Goal: Information Seeking & Learning: Compare options

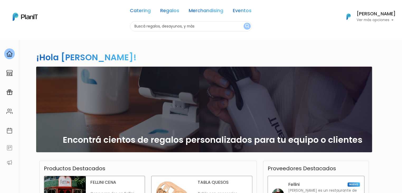
click at [209, 13] on link "Merchandising" at bounding box center [206, 11] width 35 height 6
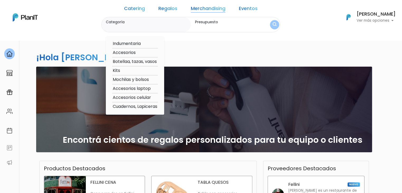
click at [142, 44] on option "Indumentaria" at bounding box center [135, 43] width 46 height 7
type input "Indumentaria"
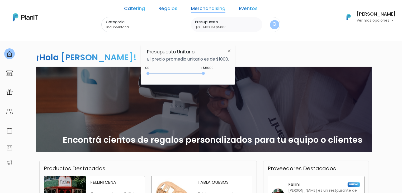
type input "$0 - Más de $5000"
drag, startPoint x: 159, startPoint y: 73, endPoint x: 220, endPoint y: 80, distance: 61.7
click at [220, 80] on div "Presupuesto Unitario El precio promedio unitario es de $1000. +$5000 $0 0 : 500…" at bounding box center [188, 64] width 95 height 39
click at [273, 25] on img "submit" at bounding box center [275, 24] width 4 height 5
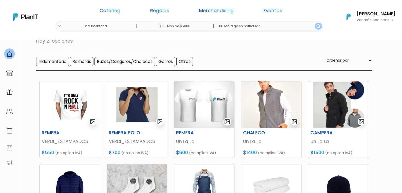
scroll to position [35, 0]
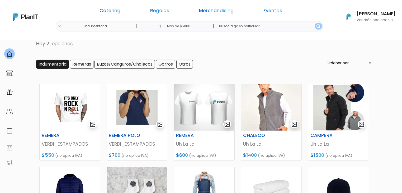
click at [41, 63] on input "Indumentaria" at bounding box center [52, 64] width 33 height 9
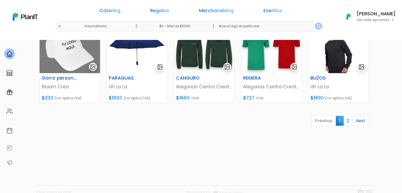
scroll to position [260, 0]
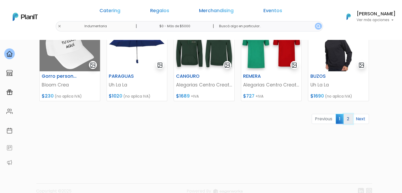
click at [347, 119] on link "2" at bounding box center [348, 119] width 9 height 10
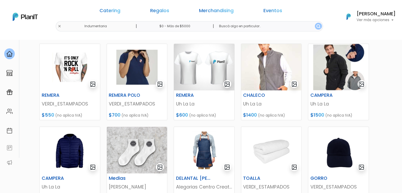
scroll to position [76, 0]
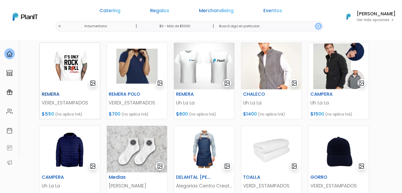
click at [45, 60] on img at bounding box center [70, 66] width 60 height 46
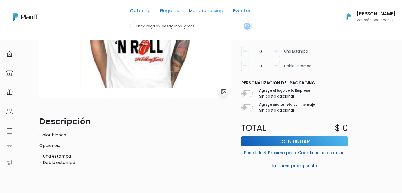
scroll to position [114, 0]
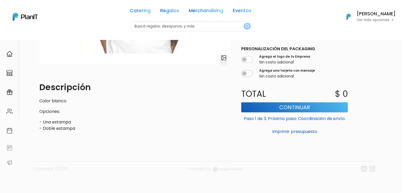
click at [401, 121] on div "Volver Merchandising Indumentaria slide 1 of 1 Descripción Color blanco. Opcion…" at bounding box center [201, 59] width 402 height 267
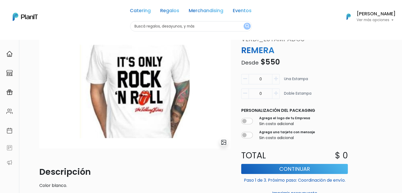
scroll to position [0, 0]
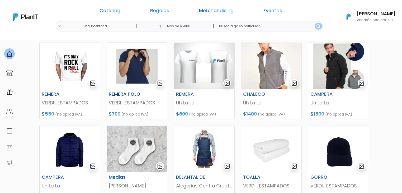
click at [132, 78] on img at bounding box center [137, 66] width 60 height 46
click at [201, 56] on img at bounding box center [204, 66] width 60 height 46
click at [273, 63] on img at bounding box center [271, 66] width 60 height 46
click at [336, 62] on img at bounding box center [338, 66] width 60 height 46
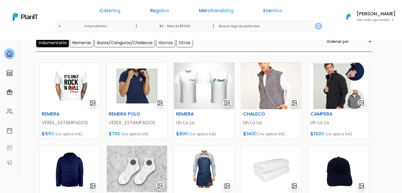
scroll to position [56, 0]
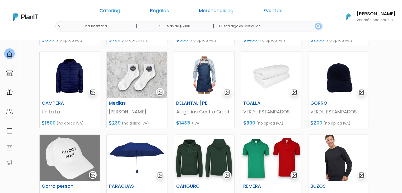
scroll to position [148, 0]
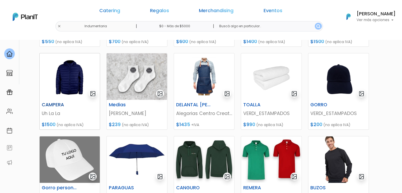
click at [52, 73] on img at bounding box center [70, 76] width 60 height 46
click at [119, 71] on img at bounding box center [137, 76] width 60 height 46
click at [195, 79] on img at bounding box center [204, 76] width 60 height 46
click at [260, 80] on img at bounding box center [271, 76] width 60 height 46
click at [329, 75] on img at bounding box center [338, 76] width 60 height 46
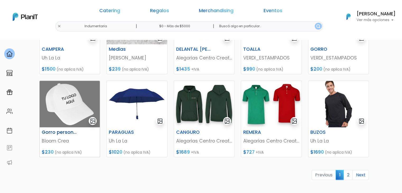
click at [62, 95] on img at bounding box center [70, 104] width 60 height 46
click at [125, 106] on img at bounding box center [137, 104] width 60 height 46
click at [206, 92] on img at bounding box center [204, 104] width 60 height 46
click at [266, 109] on img at bounding box center [271, 104] width 60 height 46
click at [335, 104] on img at bounding box center [338, 104] width 60 height 46
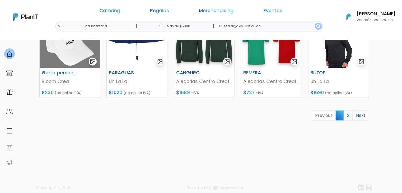
click at [350, 114] on link "2" at bounding box center [347, 115] width 9 height 10
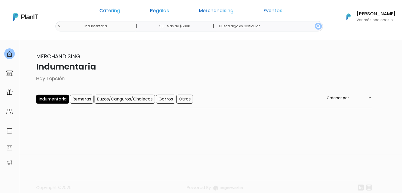
click at [53, 96] on input "Indumentaria" at bounding box center [52, 99] width 33 height 9
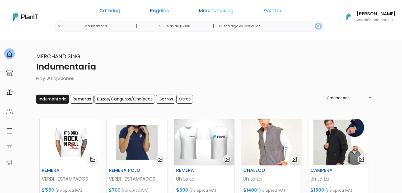
click at [56, 98] on input "Indumentaria" at bounding box center [52, 99] width 33 height 9
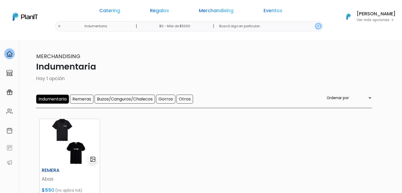
click at [59, 130] on img at bounding box center [70, 142] width 60 height 46
click at [52, 98] on input "Indumentaria" at bounding box center [52, 99] width 33 height 9
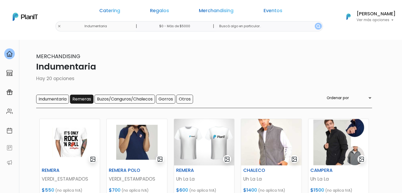
click at [77, 100] on input "Remeras" at bounding box center [81, 99] width 23 height 9
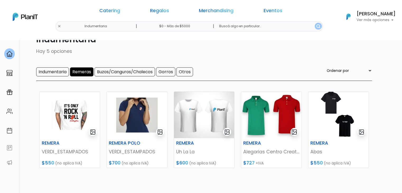
scroll to position [26, 0]
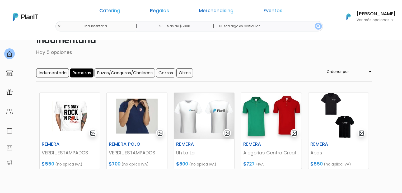
click at [79, 71] on input "Remeras" at bounding box center [81, 72] width 23 height 9
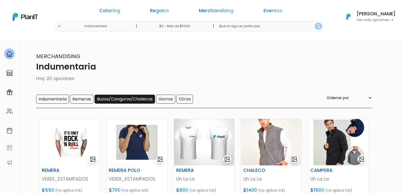
click at [108, 96] on input "Buzos/Canguros/Chalecos" at bounding box center [125, 99] width 60 height 9
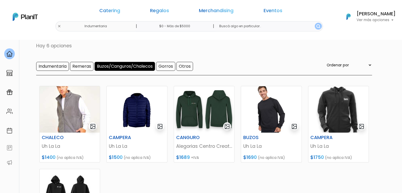
scroll to position [32, 0]
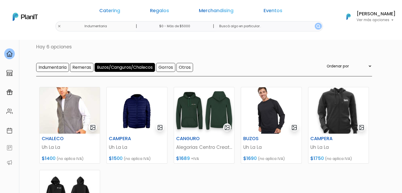
click at [126, 67] on input "Buzos/Canguros/Chalecos" at bounding box center [125, 67] width 60 height 9
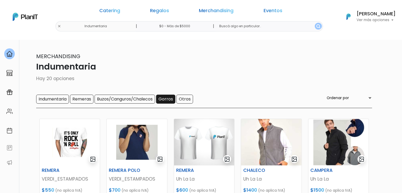
click at [165, 98] on input "Gorros" at bounding box center [165, 99] width 19 height 9
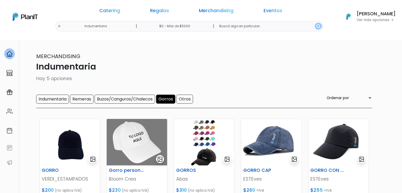
click at [168, 98] on input "Gorros" at bounding box center [165, 99] width 19 height 9
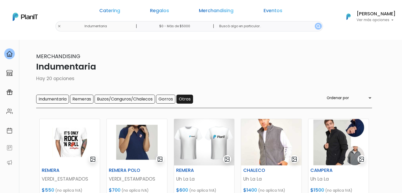
click at [183, 98] on input "Otros" at bounding box center [184, 99] width 17 height 9
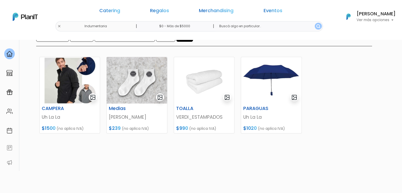
scroll to position [61, 0]
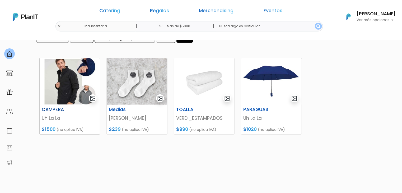
click at [68, 78] on img at bounding box center [70, 81] width 60 height 46
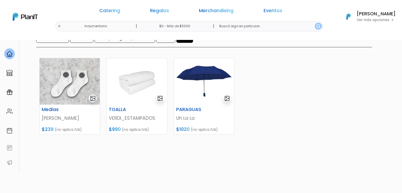
scroll to position [5, 0]
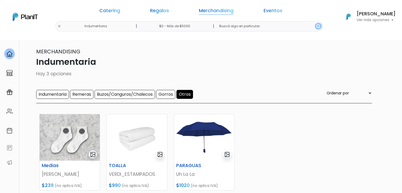
click at [199, 12] on link "Merchandising" at bounding box center [216, 11] width 35 height 6
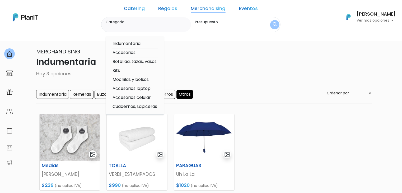
click at [141, 51] on option "Accesorios" at bounding box center [135, 52] width 46 height 7
type input "Accesorios"
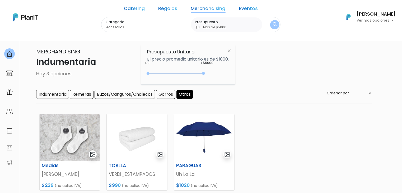
type input "$0 - Más de $5000"
drag, startPoint x: 159, startPoint y: 73, endPoint x: 216, endPoint y: 73, distance: 57.0
click at [216, 73] on div "+$5000 $0 0 : 5000 0 5000 0,5000" at bounding box center [188, 74] width 82 height 11
click at [270, 21] on button "submit" at bounding box center [274, 24] width 9 height 9
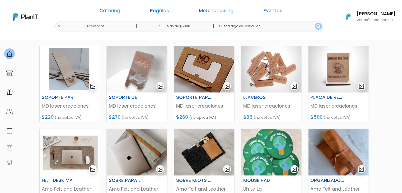
scroll to position [53, 0]
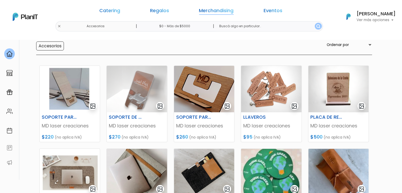
click at [207, 12] on link "Merchandising" at bounding box center [216, 11] width 35 height 6
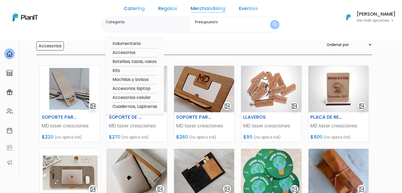
click at [315, 25] on div "Catering Regalos Merchandising Eventos Accesorios | $0 - Más de $5000 | Caterin…" at bounding box center [201, 17] width 402 height 30
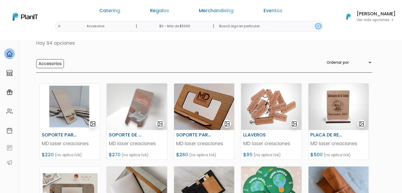
scroll to position [33, 0]
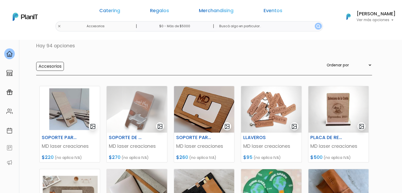
click at [204, 7] on div "Catering Regalos Merchandising Eventos" at bounding box center [190, 11] width 203 height 19
click at [204, 12] on link "Merchandising" at bounding box center [216, 11] width 35 height 6
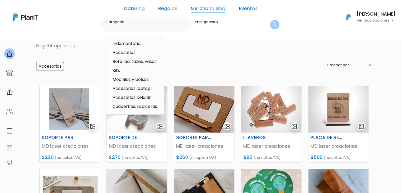
click at [140, 43] on option "Indumentaria" at bounding box center [135, 43] width 46 height 7
type input "Indumentaria"
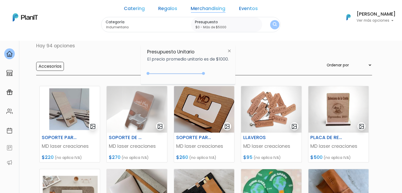
type input "$0 - Más de $5000"
drag, startPoint x: 158, startPoint y: 74, endPoint x: 234, endPoint y: 77, distance: 76.6
click at [234, 77] on div "Presupuesto Unitario El precio promedio unitario es de $1000. +$5000 $0 0 : 500…" at bounding box center [188, 64] width 95 height 39
click at [270, 21] on button "submit" at bounding box center [274, 24] width 9 height 9
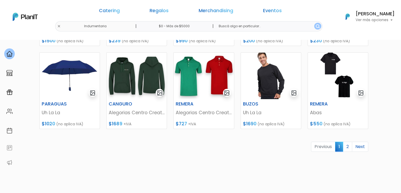
scroll to position [233, 0]
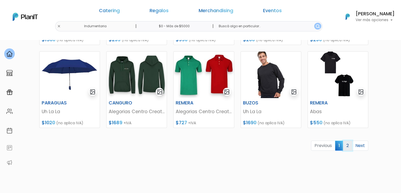
click at [348, 144] on link "2" at bounding box center [347, 145] width 9 height 10
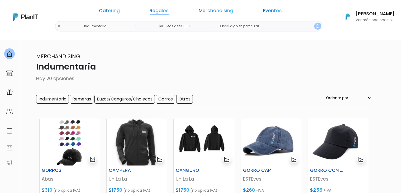
click at [165, 10] on link "Regalos" at bounding box center [159, 11] width 19 height 6
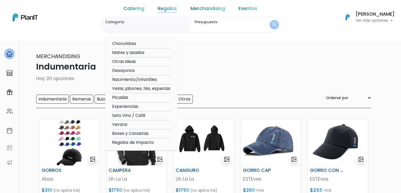
click at [199, 7] on link "Merchandising" at bounding box center [208, 9] width 35 height 6
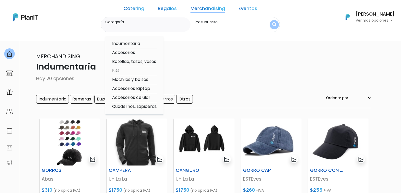
click at [199, 7] on link "Merchandising" at bounding box center [208, 9] width 35 height 6
click at [203, 11] on link "Merchandising" at bounding box center [208, 9] width 35 height 6
click at [151, 52] on option "Accesorios" at bounding box center [135, 52] width 46 height 7
type input "Accesorios"
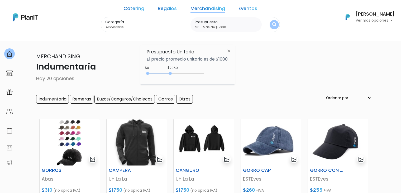
type input "$0 - Más de $5000"
drag, startPoint x: 157, startPoint y: 74, endPoint x: 226, endPoint y: 93, distance: 71.3
click at [226, 93] on body "Catering Regalos Merchandising Eventos Indumentaria | $0 - Más de $5000 | Cater…" at bounding box center [200, 96] width 401 height 193
click at [270, 23] on button "submit" at bounding box center [274, 24] width 9 height 9
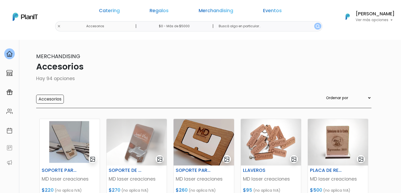
scroll to position [67, 0]
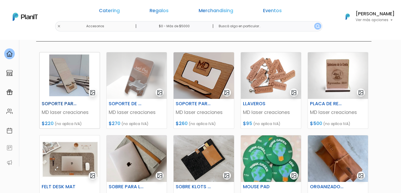
click at [72, 88] on img at bounding box center [70, 75] width 60 height 46
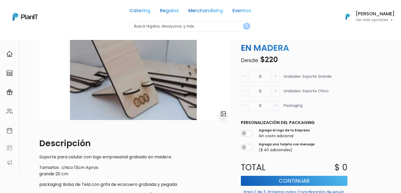
scroll to position [63, 0]
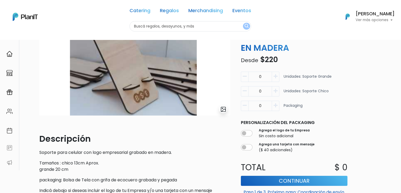
drag, startPoint x: 128, startPoint y: 88, endPoint x: 375, endPoint y: 85, distance: 247.4
click at [375, 85] on div "Volver [GEOGRAPHIC_DATA] Accesorios slide 1 of 1 Descripción Soporte para celul…" at bounding box center [200, 127] width 401 height 301
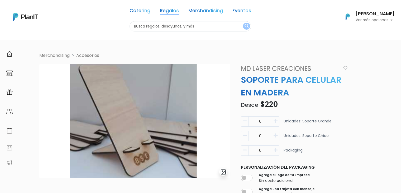
click at [168, 9] on link "Regalos" at bounding box center [169, 11] width 19 height 6
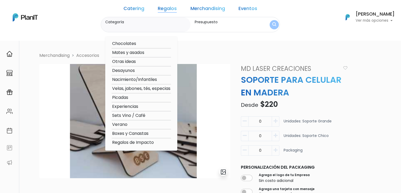
click at [193, 9] on link "Merchandising" at bounding box center [208, 9] width 35 height 6
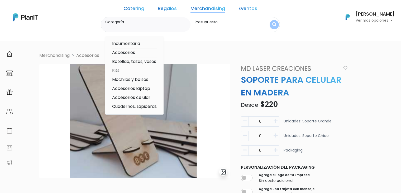
click at [147, 60] on option "Botellaa, tazas, vasos" at bounding box center [135, 61] width 46 height 7
type input "Botellaa, tazas, vasos"
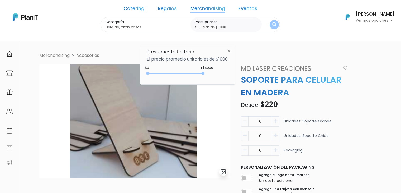
drag, startPoint x: 159, startPoint y: 72, endPoint x: 219, endPoint y: 76, distance: 60.5
click at [219, 76] on div "+$5000 $0 0 : 5000 0 5000 0,5000" at bounding box center [188, 74] width 82 height 11
type input "$0 - Más de $5000"
click at [272, 23] on img "submit" at bounding box center [274, 24] width 4 height 5
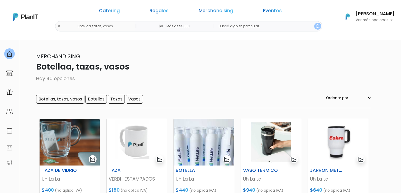
click at [102, 26] on div "Catering Regalos Merchandising Eventos Botellaa, tazas, vasos | $0 - Más de $50…" at bounding box center [200, 16] width 401 height 29
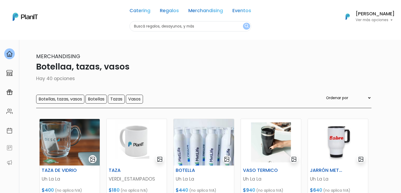
click at [145, 26] on input "text" at bounding box center [191, 26] width 122 height 10
type input "deco"
click at [243, 23] on button "submit" at bounding box center [246, 26] width 7 height 7
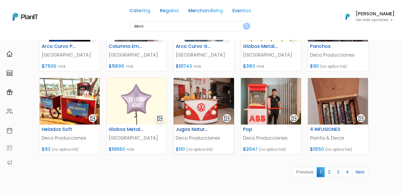
click at [201, 114] on img at bounding box center [204, 101] width 60 height 46
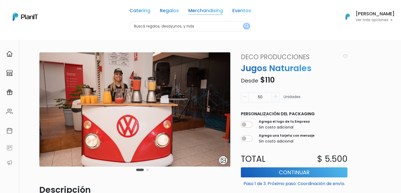
click at [198, 12] on link "Merchandising" at bounding box center [205, 11] width 35 height 6
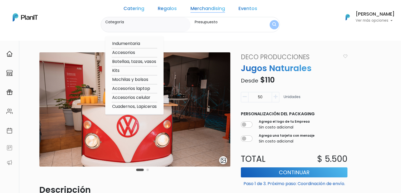
click at [138, 63] on option "Botellaa, tazas, vasos" at bounding box center [135, 61] width 46 height 7
type input "Botellaa, tazas, vasos"
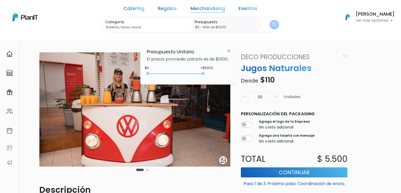
type input "$0 - Más de $5000"
drag, startPoint x: 158, startPoint y: 73, endPoint x: 246, endPoint y: 84, distance: 89.2
click at [246, 84] on body "Catering Regalos Merchandising Eventos Catering Regalos Merchandising Eventos C…" at bounding box center [200, 96] width 401 height 193
click at [272, 25] on img "submit" at bounding box center [274, 24] width 4 height 5
